Goal: Task Accomplishment & Management: Manage account settings

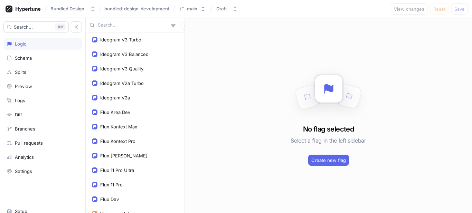
scroll to position [658, 0]
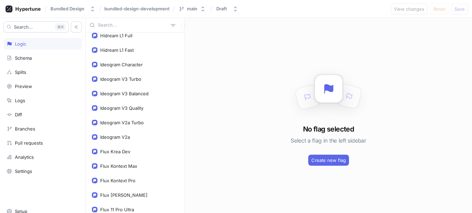
click at [117, 26] on input "text" at bounding box center [133, 25] width 70 height 7
click at [126, 148] on div "Flux Krea Dev" at bounding box center [134, 152] width 95 height 14
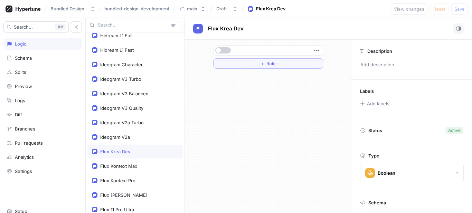
click at [221, 50] on button "button" at bounding box center [223, 50] width 16 height 6
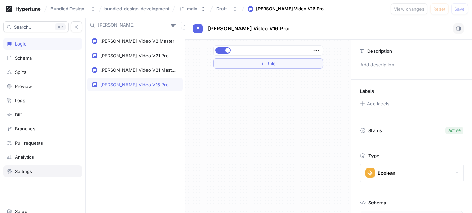
click at [16, 171] on div "Settings" at bounding box center [23, 171] width 17 height 6
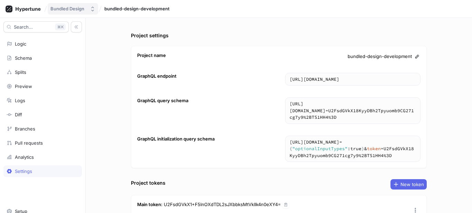
click at [67, 13] on button "Bundled Design" at bounding box center [73, 8] width 50 height 11
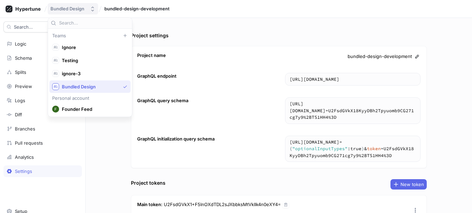
scroll to position [13, 0]
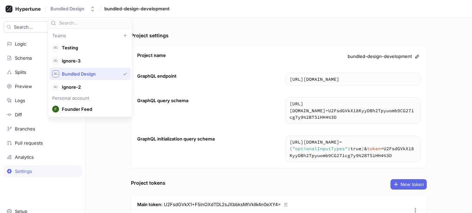
click at [83, 75] on span "Bundled Design" at bounding box center [91, 74] width 58 height 6
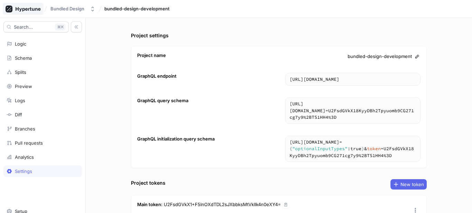
click at [23, 10] on icon at bounding box center [28, 9] width 25 height 4
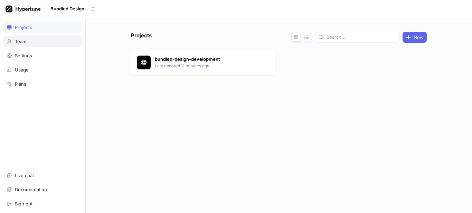
click at [42, 43] on div "Team" at bounding box center [43, 42] width 72 height 6
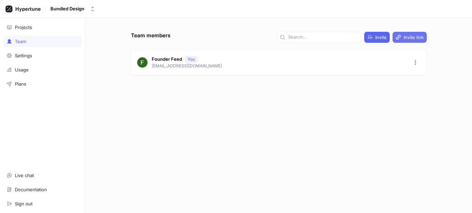
click at [397, 36] on icon "button" at bounding box center [398, 38] width 6 height 6
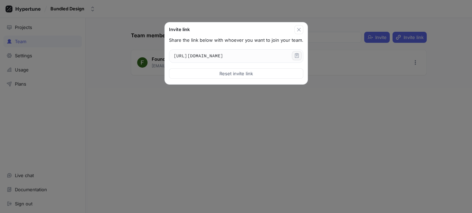
click at [301, 55] on button "button" at bounding box center [297, 55] width 10 height 9
